Goal: Task Accomplishment & Management: Manage account settings

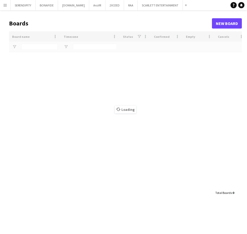
type input "***"
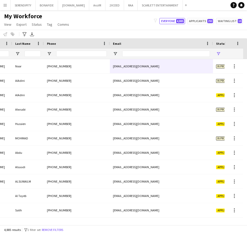
scroll to position [0, 53]
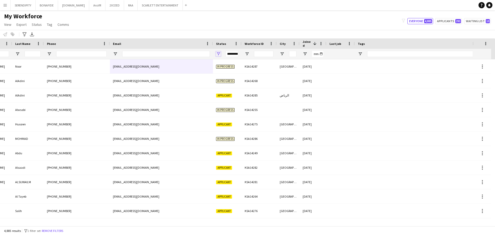
click at [218, 54] on span "Open Filter Menu" at bounding box center [218, 54] width 5 height 5
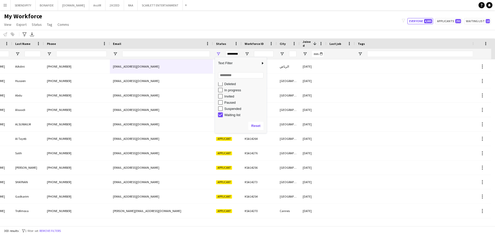
type input "**********"
click at [247, 55] on input "Tags Filter Input" at bounding box center [443, 54] width 153 height 6
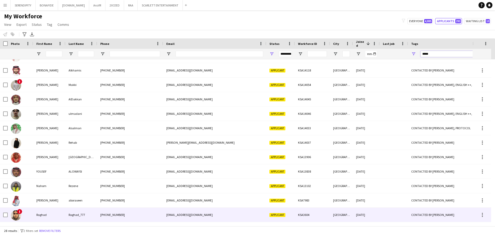
type input "*****"
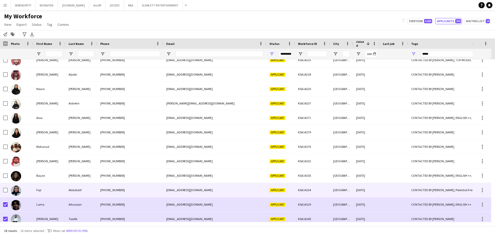
click at [5, 187] on div at bounding box center [5, 190] width 5 height 14
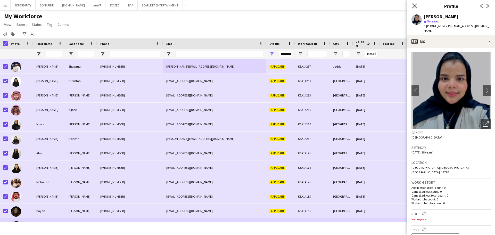
click at [247, 6] on icon "Close pop-in" at bounding box center [414, 5] width 5 height 5
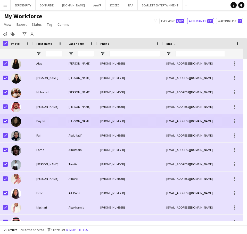
scroll to position [108, 0]
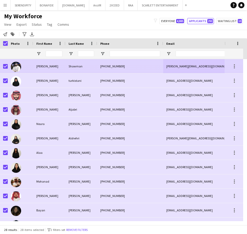
click at [146, 65] on div "[PHONE_NUMBER]" at bounding box center [130, 66] width 66 height 14
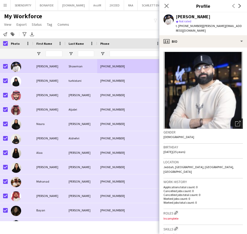
click at [235, 121] on icon "Open photos pop-in" at bounding box center [237, 123] width 5 height 5
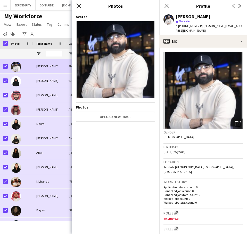
click at [80, 5] on icon "Close pop-in" at bounding box center [78, 5] width 5 height 5
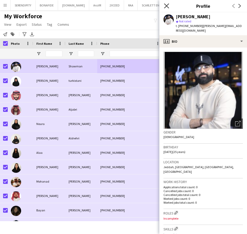
click at [166, 5] on icon "Close pop-in" at bounding box center [166, 5] width 5 height 5
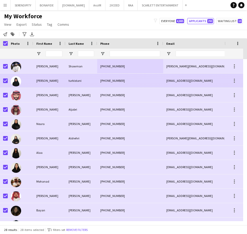
click at [127, 79] on div "[PHONE_NUMBER]" at bounding box center [130, 81] width 66 height 14
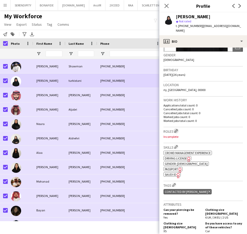
click at [176, 129] on app-icon "Edit crew company roles" at bounding box center [176, 131] width 4 height 4
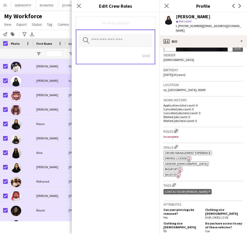
click at [179, 129] on button "Edit crew company roles" at bounding box center [175, 131] width 5 height 5
click at [119, 40] on input "text" at bounding box center [115, 40] width 73 height 13
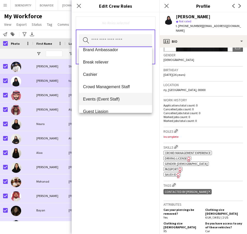
scroll to position [43, 0]
click at [127, 97] on span "Events (Event Staff)" at bounding box center [115, 99] width 65 height 5
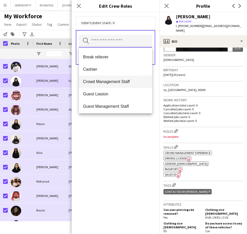
scroll to position [52, 0]
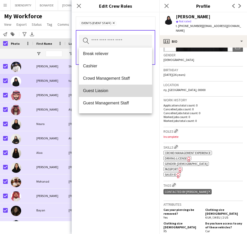
click at [120, 87] on mat-option "Guest Liasion" at bounding box center [115, 91] width 73 height 12
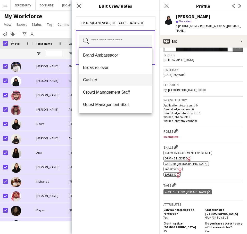
scroll to position [43, 0]
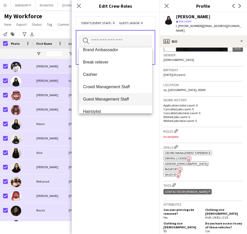
click at [121, 97] on span "Guest Management Staff" at bounding box center [115, 99] width 65 height 5
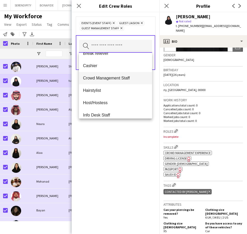
scroll to position [77, 0]
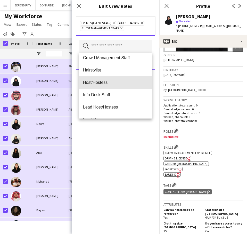
click at [117, 82] on span "Host/Hostess" at bounding box center [115, 82] width 65 height 5
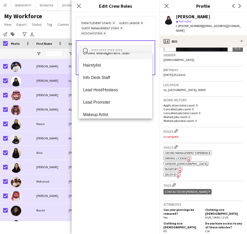
scroll to position [86, 0]
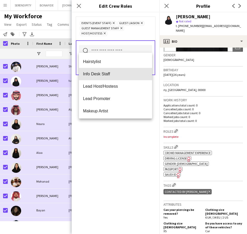
click at [121, 75] on span "Info Desk Staff" at bounding box center [115, 74] width 65 height 5
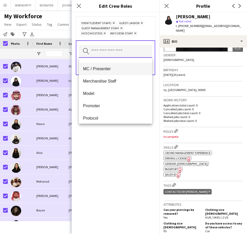
scroll to position [146, 0]
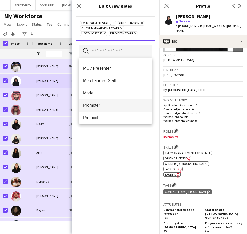
click at [108, 104] on span "Promoter" at bounding box center [115, 105] width 65 height 5
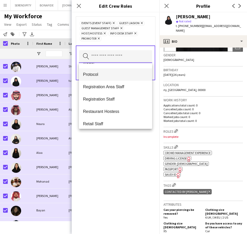
scroll to position [189, 0]
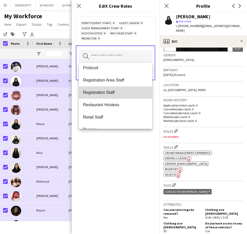
click at [116, 94] on span "Registration Staff" at bounding box center [115, 92] width 65 height 5
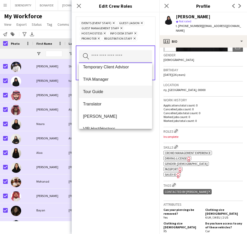
scroll to position [326, 0]
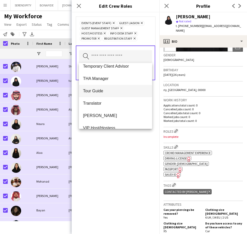
click at [120, 92] on span "Tour Guide" at bounding box center [115, 91] width 65 height 5
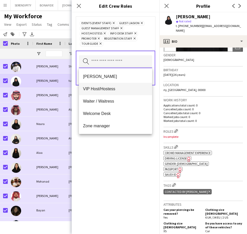
scroll to position [359, 0]
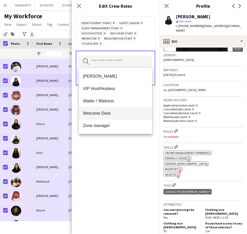
click at [116, 116] on span "Welcome Desk" at bounding box center [115, 113] width 65 height 5
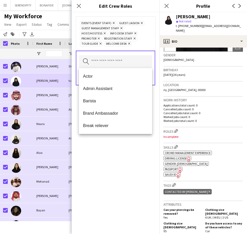
click at [125, 174] on div "Events (Event Staff) Remove Guest Liasion Remove Guest Management Staff Remove …" at bounding box center [116, 123] width 88 height 222
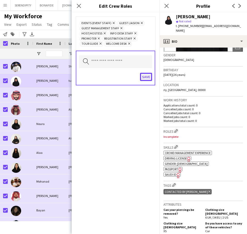
click at [147, 78] on button "Save" at bounding box center [146, 77] width 12 height 8
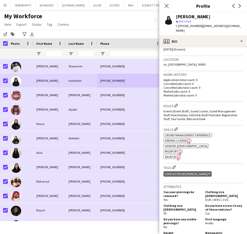
scroll to position [103, 0]
click at [176, 165] on app-icon "Edit crew company tags" at bounding box center [174, 167] width 4 height 4
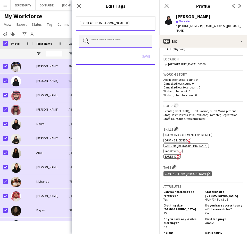
click at [118, 40] on input "text" at bounding box center [115, 41] width 73 height 13
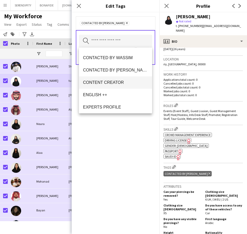
scroll to position [172, 0]
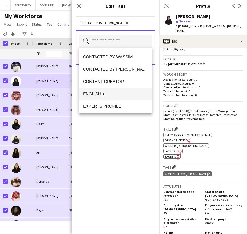
click at [120, 93] on span "ENGLISH ++" at bounding box center [115, 94] width 65 height 5
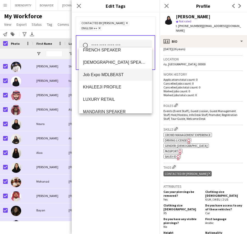
scroll to position [266, 0]
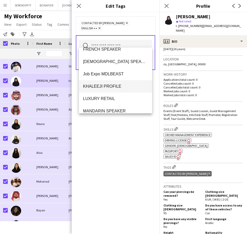
click at [126, 86] on span "KHALEEJI PROFILE" at bounding box center [115, 86] width 65 height 5
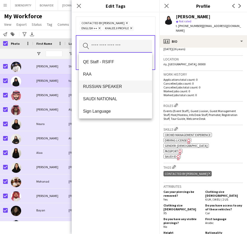
scroll to position [386, 0]
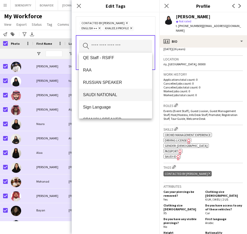
click at [123, 94] on span "SAUDI NATIONAL" at bounding box center [115, 95] width 65 height 5
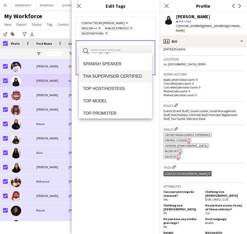
scroll to position [438, 0]
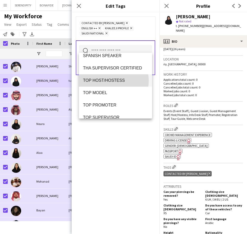
click at [111, 81] on span "TOP HOST/HOSTESS" at bounding box center [115, 80] width 65 height 5
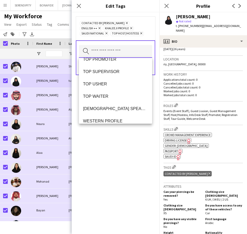
scroll to position [481, 0]
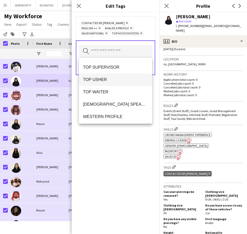
click at [107, 79] on span "TOP USHER" at bounding box center [115, 79] width 65 height 5
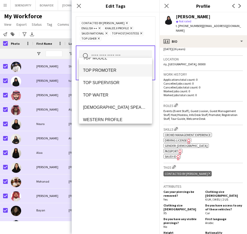
scroll to position [453, 0]
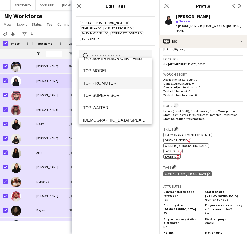
click at [116, 83] on span "TOP PROMOTER" at bounding box center [115, 83] width 65 height 5
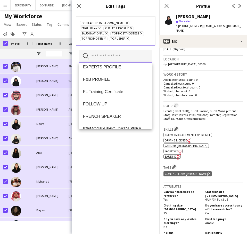
scroll to position [215, 0]
click at [119, 153] on div "CONTACTED BY [PERSON_NAME] Remove ENGLISH ++ Remove KHALEEJI PROFILE Remove [DE…" at bounding box center [116, 123] width 88 height 222
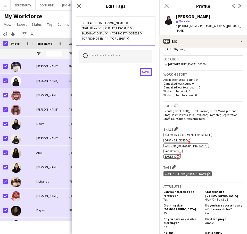
click at [147, 72] on button "Save" at bounding box center [146, 72] width 12 height 8
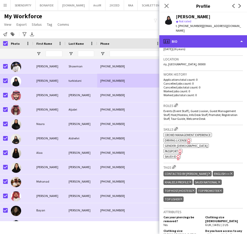
click at [211, 37] on div "profile Bio" at bounding box center [203, 41] width 88 height 12
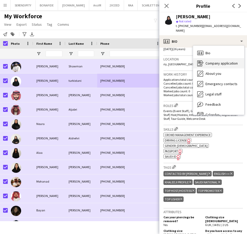
click at [228, 61] on span "Company application" at bounding box center [221, 63] width 32 height 5
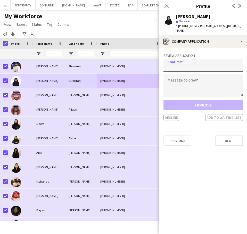
click at [200, 62] on input "email" at bounding box center [202, 65] width 79 height 13
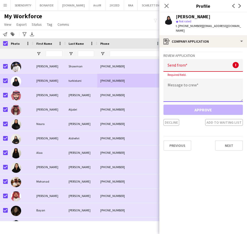
click at [186, 84] on textarea at bounding box center [202, 90] width 79 height 23
paste textarea "**********"
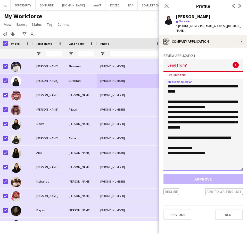
scroll to position [0, 0]
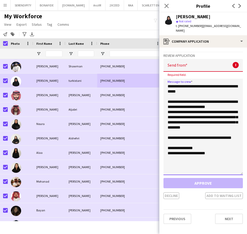
drag, startPoint x: 242, startPoint y: 94, endPoint x: 243, endPoint y: 168, distance: 73.4
click at [243, 168] on app-crew-profile-application "**********" at bounding box center [203, 141] width 88 height 187
type textarea "**********"
click at [173, 59] on input "email" at bounding box center [202, 65] width 79 height 13
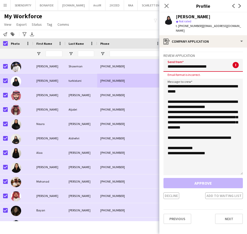
click at [209, 62] on input "**********" at bounding box center [202, 65] width 79 height 13
click at [221, 148] on textarea "**********" at bounding box center [202, 127] width 79 height 97
click at [234, 62] on input "**********" at bounding box center [202, 65] width 79 height 13
click at [180, 62] on input "**********" at bounding box center [202, 65] width 79 height 13
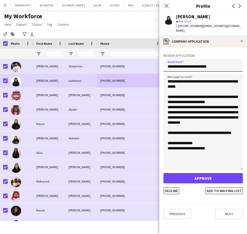
type input "**********"
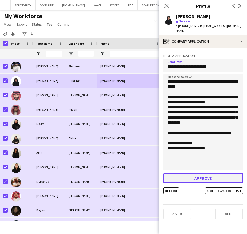
click at [200, 173] on button "Approve" at bounding box center [202, 178] width 79 height 10
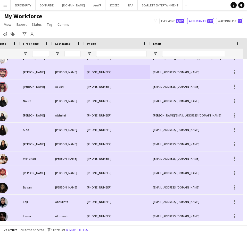
scroll to position [0, 58]
